Goal: Transaction & Acquisition: Purchase product/service

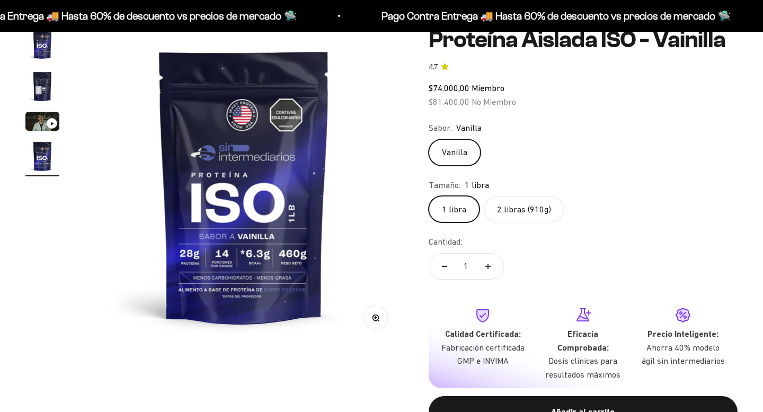
scroll to position [125, 0]
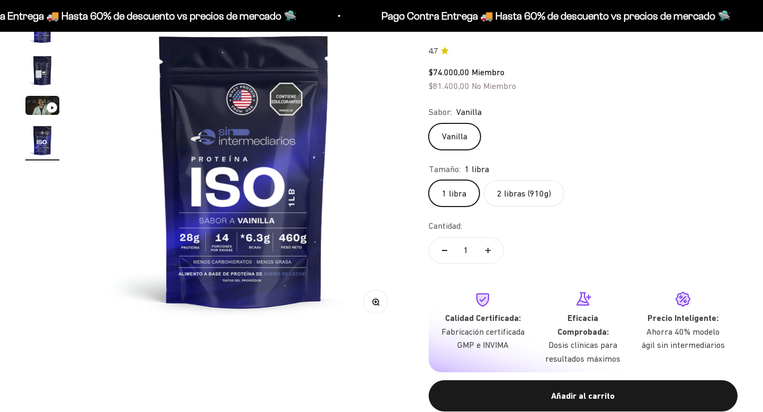
click at [45, 69] on img "Ir al artículo 2" at bounding box center [42, 71] width 34 height 34
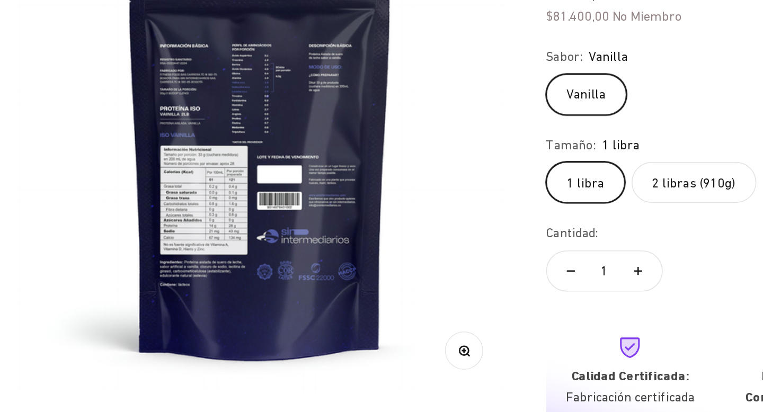
scroll to position [0, 0]
click at [379, 302] on icon "button" at bounding box center [375, 301] width 7 height 7
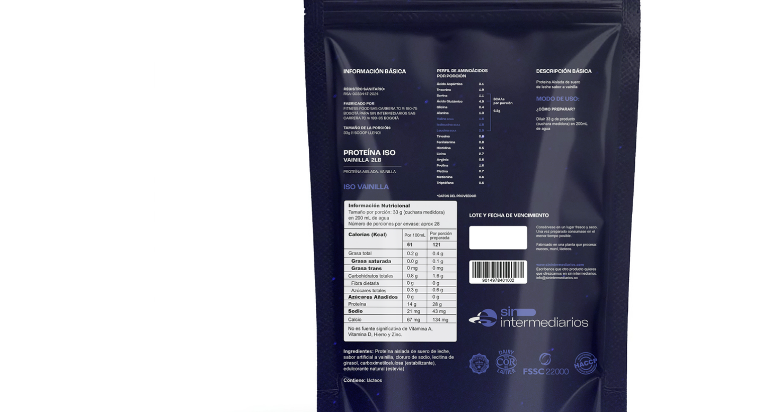
click at [379, 302] on img at bounding box center [381, 206] width 412 height 412
click at [175, 0] on div at bounding box center [175, 0] width 0 height 0
click at [231, 215] on img at bounding box center [381, 206] width 412 height 412
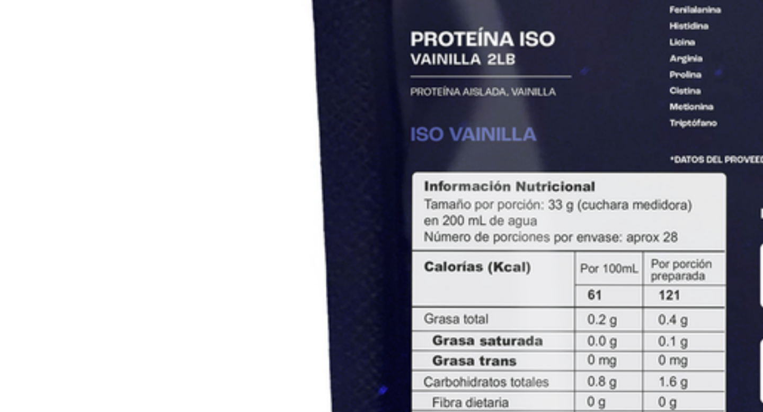
click at [338, 259] on img at bounding box center [573, 189] width 1147 height 1147
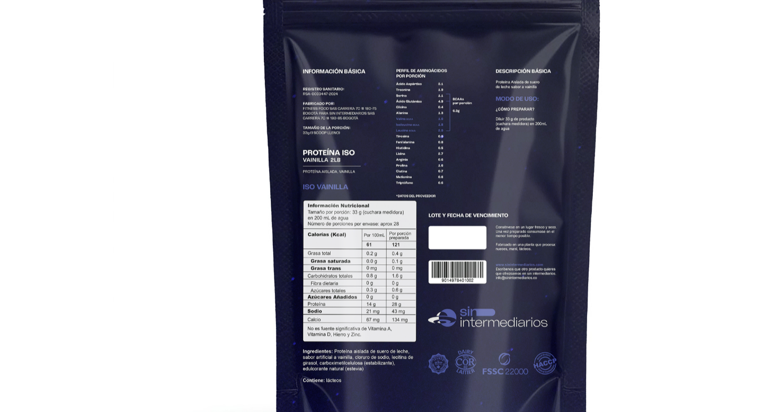
drag, startPoint x: 379, startPoint y: 302, endPoint x: 315, endPoint y: 96, distance: 215.9
click at [315, 96] on img at bounding box center [355, 206] width 412 height 412
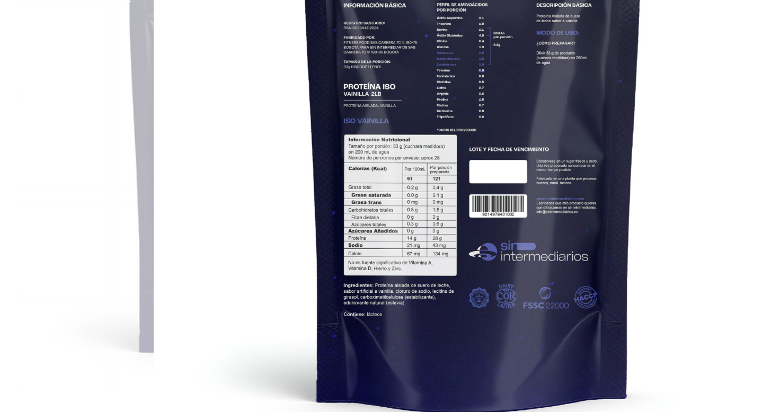
click at [205, 157] on img at bounding box center [381, 164] width 412 height 412
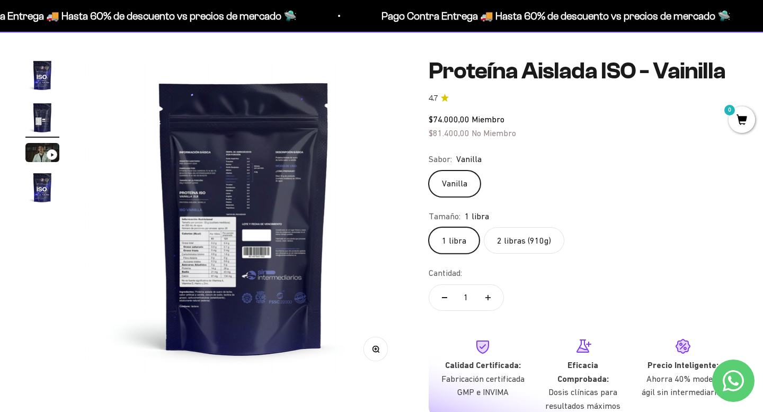
scroll to position [77, 0]
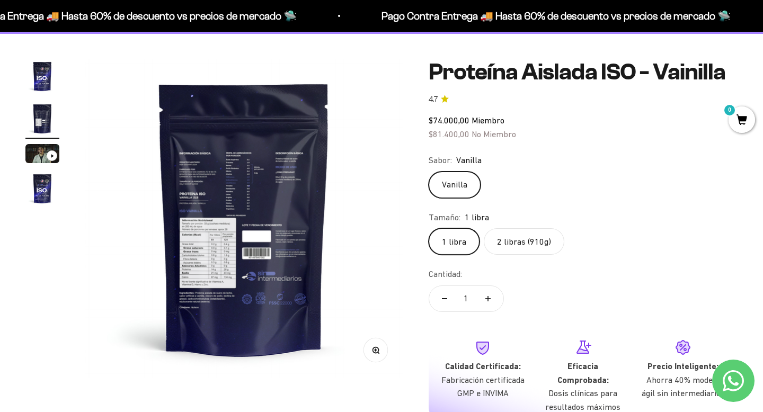
click at [41, 68] on img "Ir al artículo 1" at bounding box center [42, 76] width 34 height 34
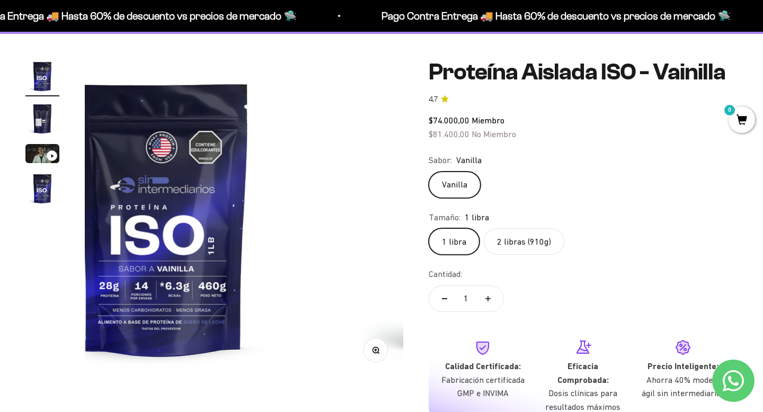
scroll to position [0, 0]
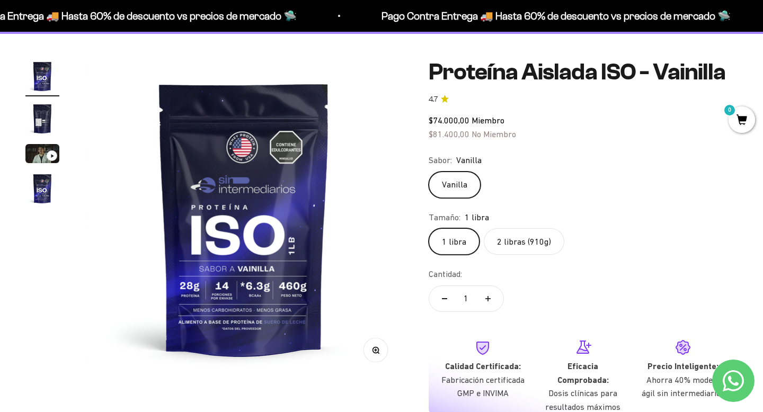
click at [39, 121] on img "Ir al artículo 2" at bounding box center [42, 119] width 34 height 34
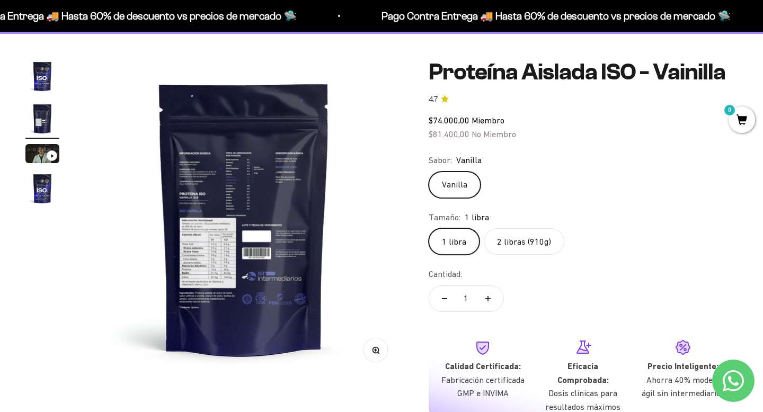
click at [234, 289] on img at bounding box center [244, 218] width 318 height 318
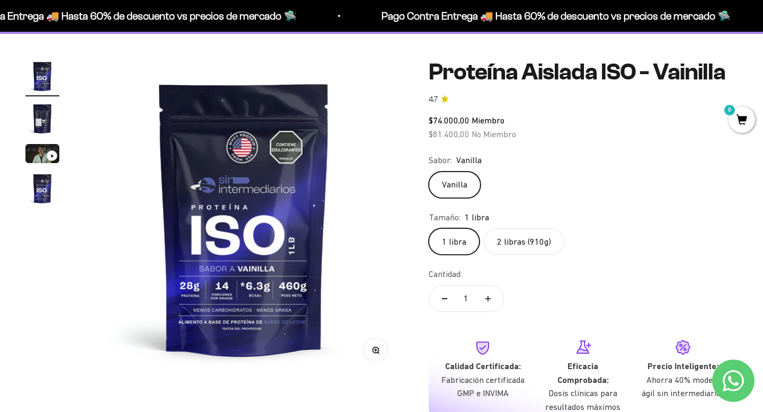
click at [382, 215] on img at bounding box center [244, 218] width 318 height 318
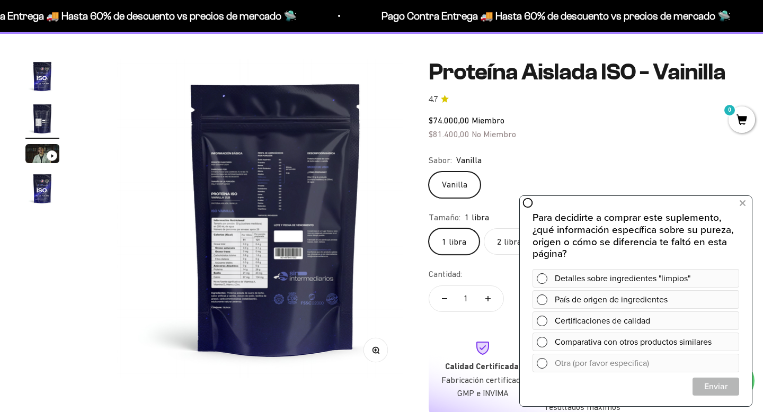
scroll to position [0, 331]
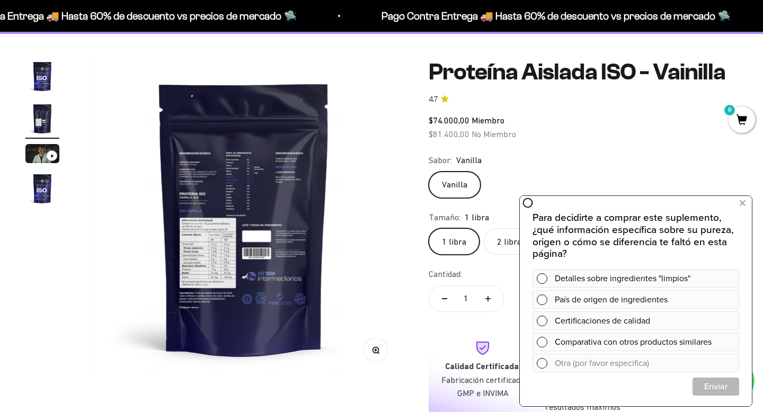
click at [376, 352] on icon "button" at bounding box center [375, 350] width 7 height 7
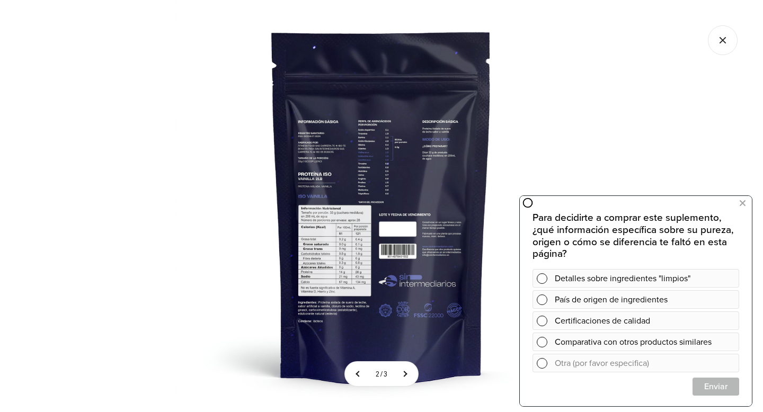
click at [355, 242] on img at bounding box center [381, 206] width 412 height 412
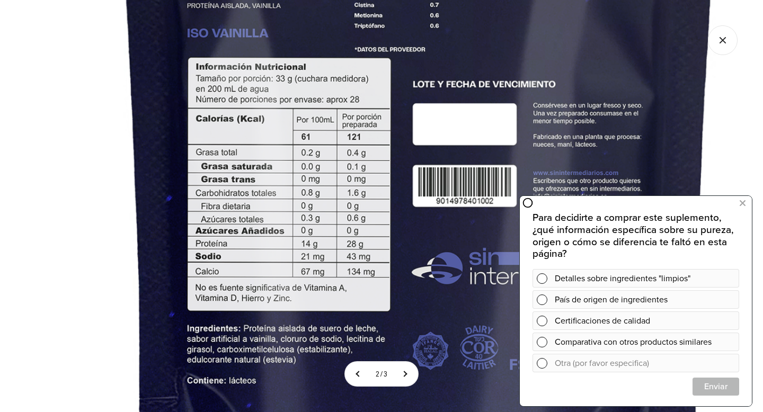
click at [409, 107] on img at bounding box center [419, 60] width 1147 height 1147
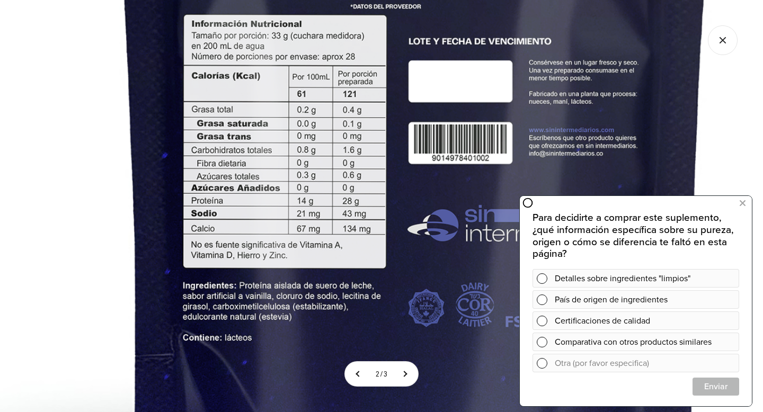
click at [404, 76] on img at bounding box center [415, 17] width 1147 height 1147
